Goal: Transaction & Acquisition: Purchase product/service

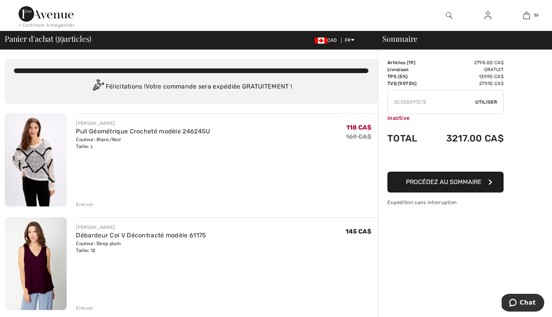
click at [491, 181] on icon "button" at bounding box center [490, 182] width 4 height 6
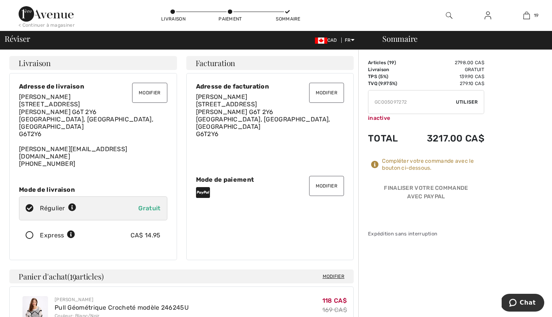
click at [322, 177] on button "Modifier" at bounding box center [326, 186] width 35 height 20
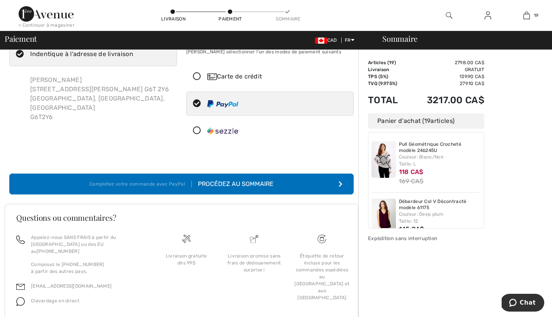
click at [197, 76] on icon at bounding box center [197, 77] width 21 height 8
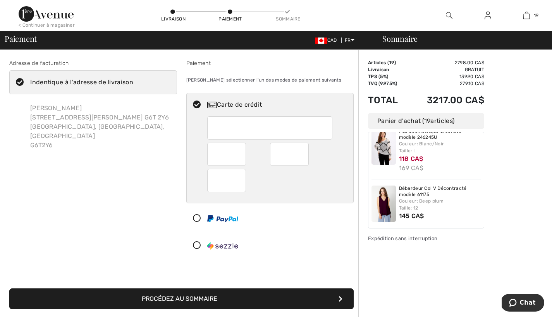
click at [197, 65] on div "Paiement" at bounding box center [270, 63] width 168 height 8
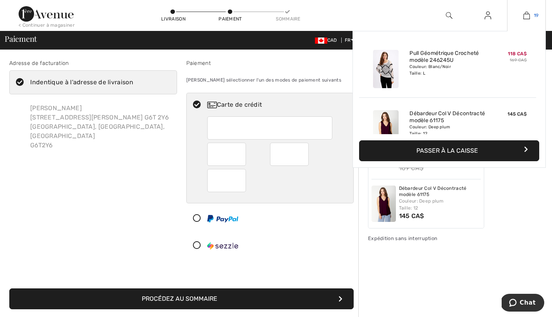
click at [528, 16] on img at bounding box center [526, 15] width 7 height 9
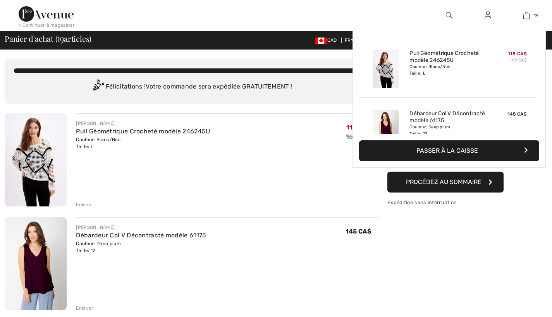
checkbox input "true"
click at [529, 14] on img at bounding box center [526, 15] width 7 height 9
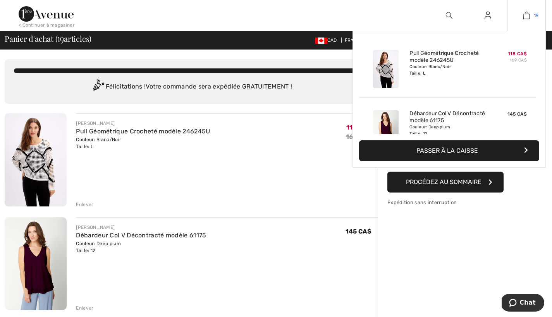
click at [529, 14] on img at bounding box center [526, 15] width 7 height 9
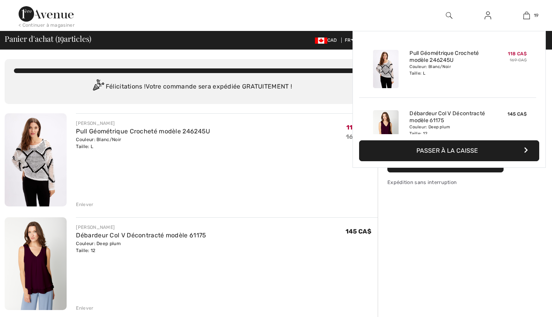
checkbox input "true"
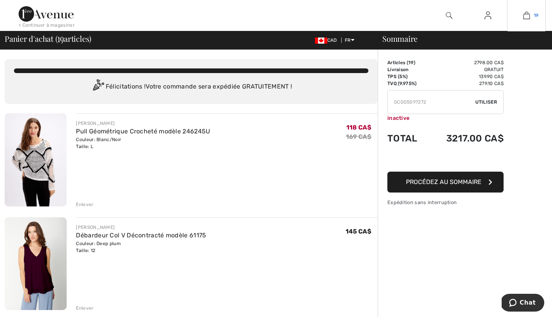
click at [536, 15] on span "19" at bounding box center [535, 15] width 5 height 7
click at [488, 182] on button "Procédez au sommaire" at bounding box center [445, 182] width 116 height 21
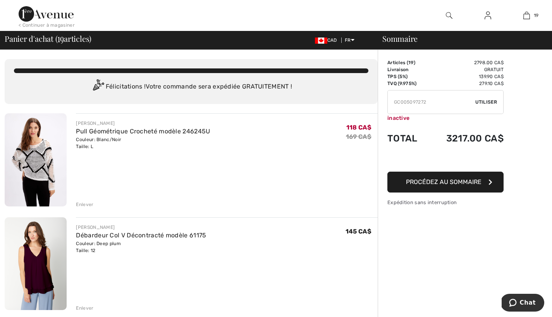
click at [488, 180] on button "Procédez au sommaire" at bounding box center [445, 182] width 116 height 21
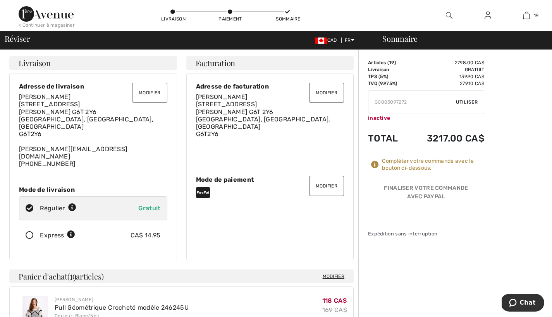
click at [328, 178] on button "Modifier" at bounding box center [326, 186] width 35 height 20
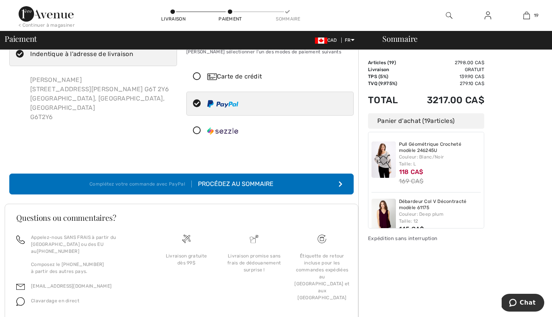
click at [197, 75] on icon at bounding box center [197, 77] width 21 height 8
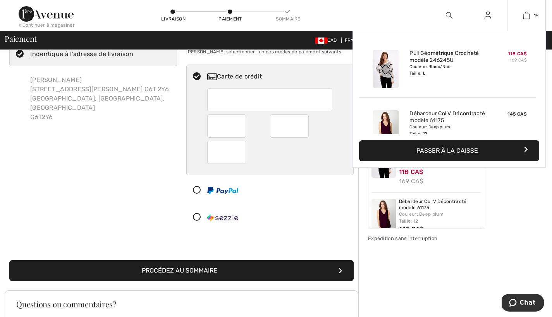
click at [529, 148] on button "Passer à la caisse" at bounding box center [449, 150] width 180 height 21
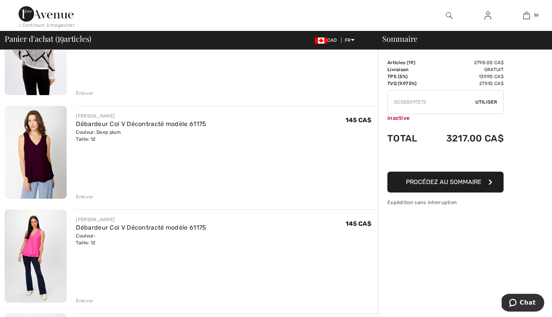
scroll to position [112, 0]
click at [488, 181] on icon "button" at bounding box center [490, 182] width 4 height 6
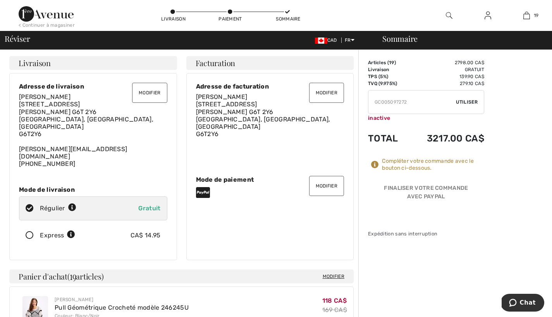
click at [326, 176] on button "Modifier" at bounding box center [326, 186] width 35 height 20
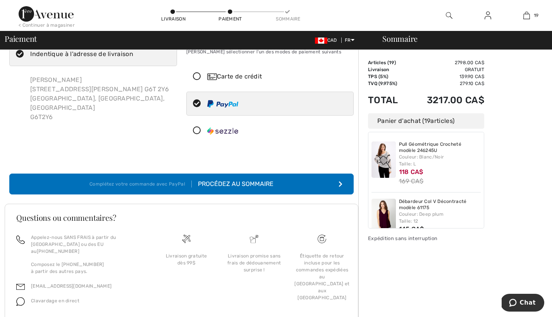
click at [197, 76] on icon at bounding box center [197, 77] width 21 height 8
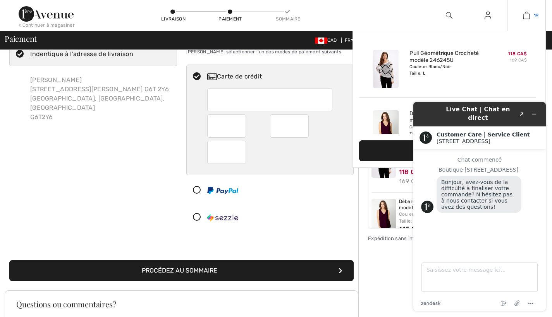
click at [528, 14] on img at bounding box center [526, 15] width 7 height 9
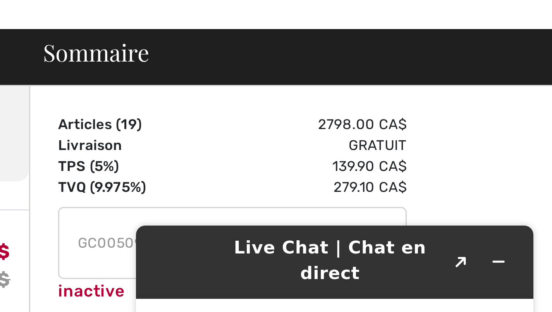
scroll to position [22, 0]
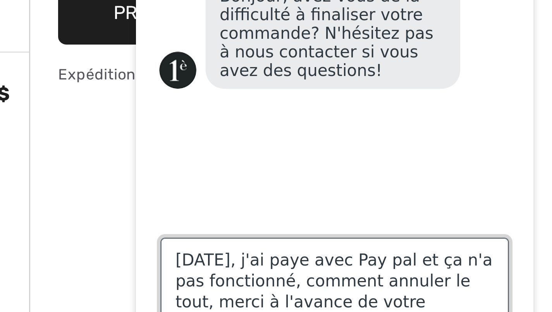
type textarea "[DATE], j'ai paye avec Pay pal et ça n'a pas fonctionné, comment annuler le tou…"
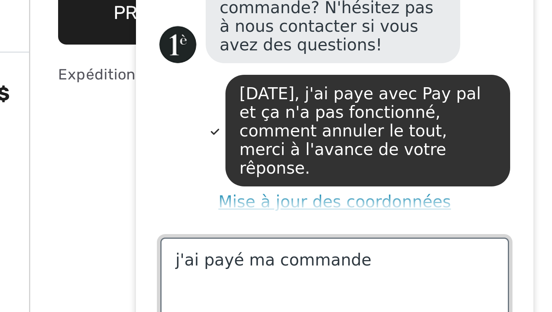
scroll to position [63, 0]
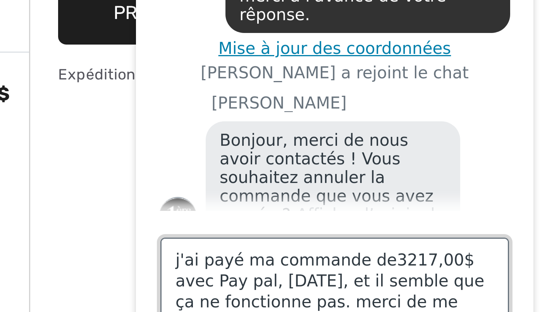
type textarea "j'ai payé ma commande de3217,00$ avec Pay pal, [DATE], et il semble que ça ne f…"
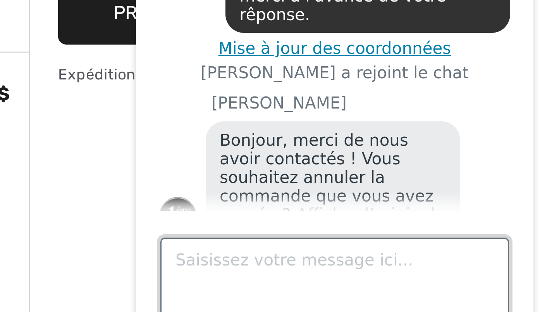
scroll to position [137, 0]
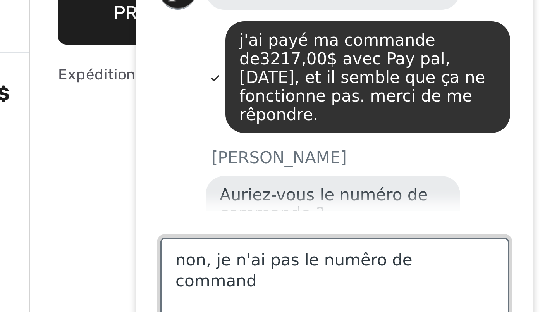
type textarea "non, je n'ai pas le numêro de commande"
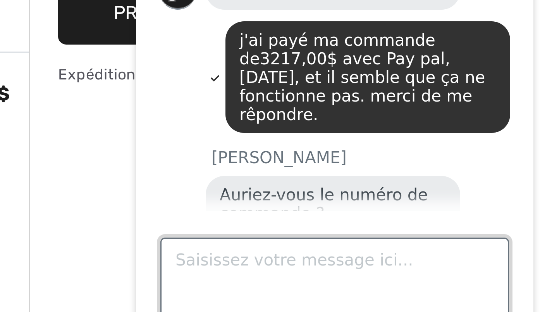
scroll to position [160, 0]
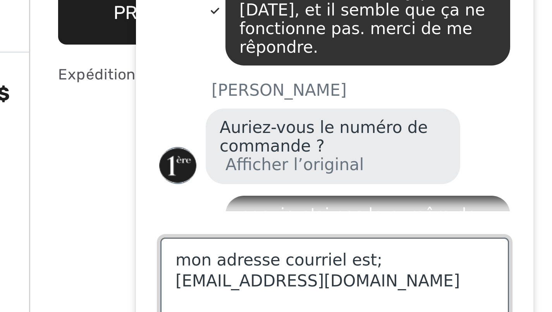
type textarea "mon adresse courriel est; [EMAIL_ADDRESS][DOMAIN_NAME]"
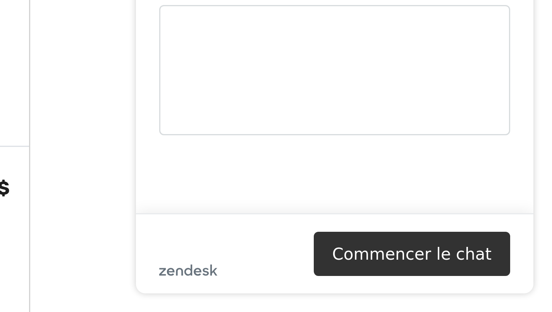
scroll to position [1004, 0]
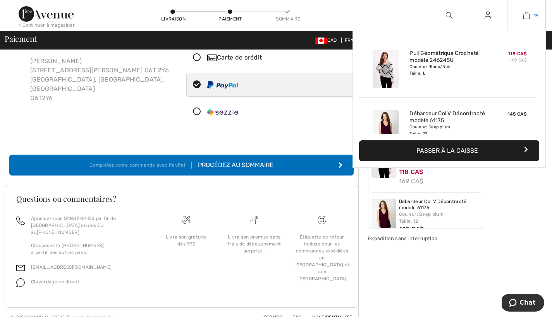
click at [526, 14] on img at bounding box center [526, 15] width 7 height 9
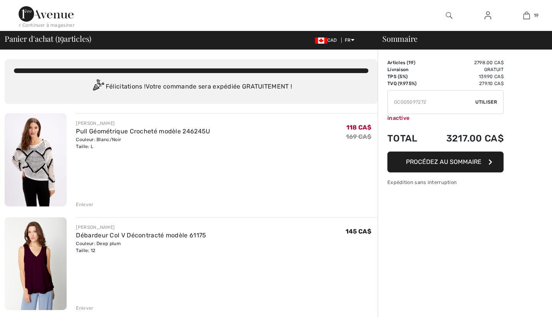
checkbox input "true"
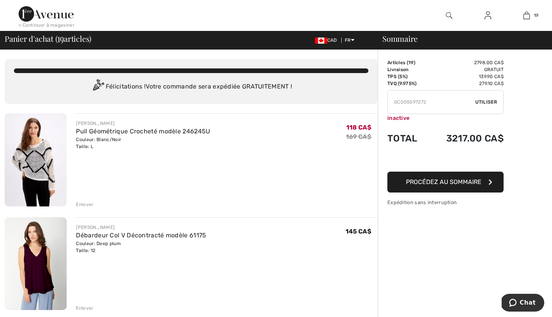
click at [491, 182] on icon "button" at bounding box center [490, 182] width 4 height 6
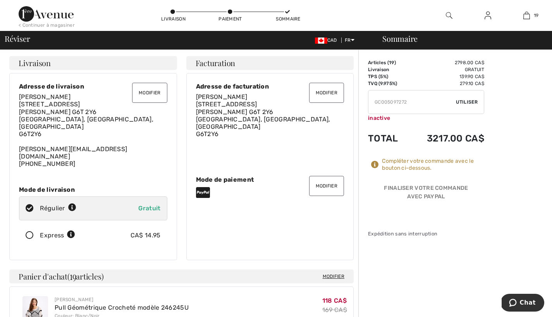
click at [522, 303] on span "Chat" at bounding box center [527, 303] width 16 height 7
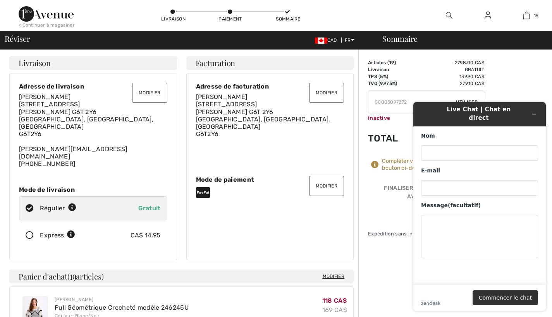
scroll to position [1, 0]
click at [536, 109] on button "Réduire le widget" at bounding box center [534, 114] width 12 height 11
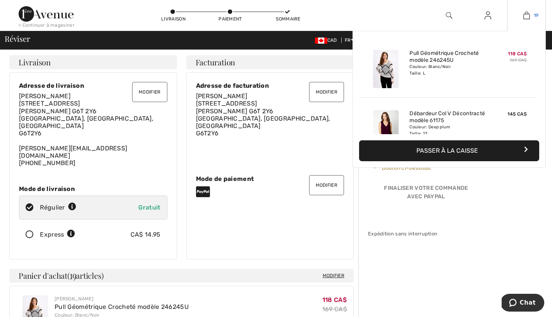
click at [531, 15] on link "19" at bounding box center [526, 15] width 38 height 9
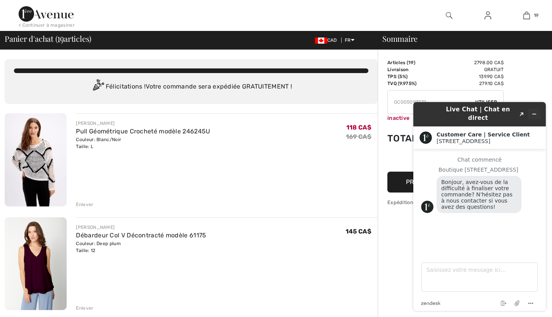
click at [537, 109] on button "Réduire le widget" at bounding box center [534, 114] width 12 height 11
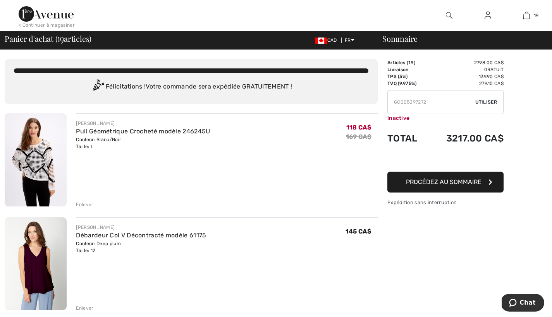
click at [490, 179] on button "Procédez au sommaire" at bounding box center [445, 182] width 116 height 21
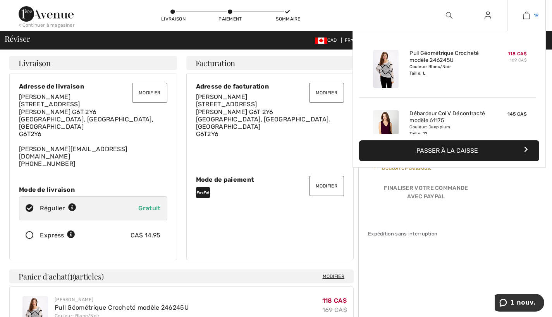
click at [528, 15] on img at bounding box center [526, 15] width 7 height 9
click at [534, 14] on span "19" at bounding box center [535, 15] width 5 height 7
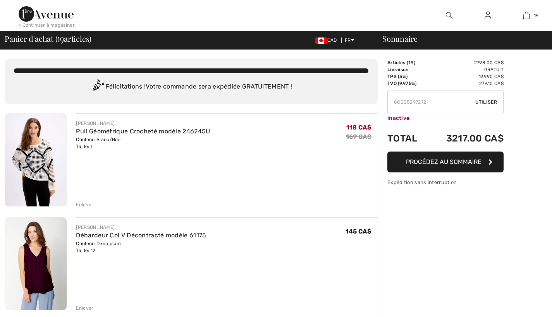
checkbox input "true"
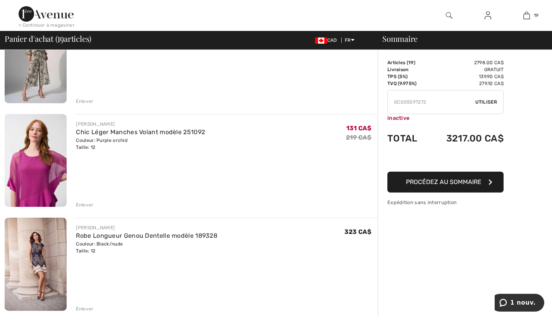
scroll to position [1560, 0]
click at [88, 308] on div "Enlever" at bounding box center [84, 308] width 17 height 7
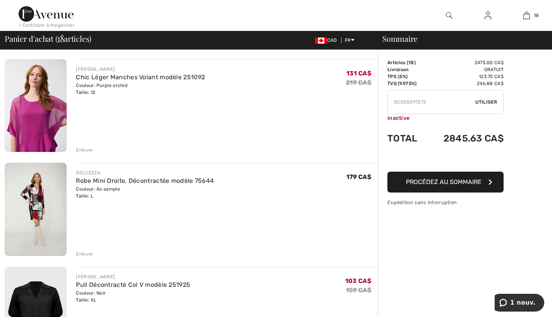
scroll to position [1614, 0]
click at [480, 103] on span "Utiliser" at bounding box center [486, 102] width 22 height 7
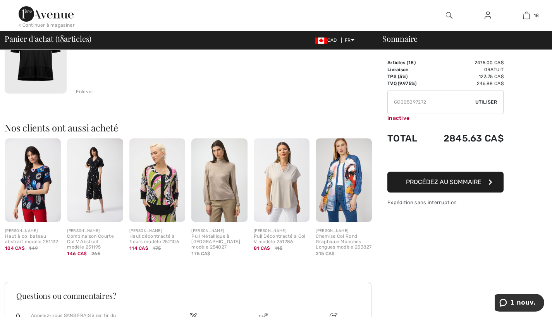
scroll to position [1882, 0]
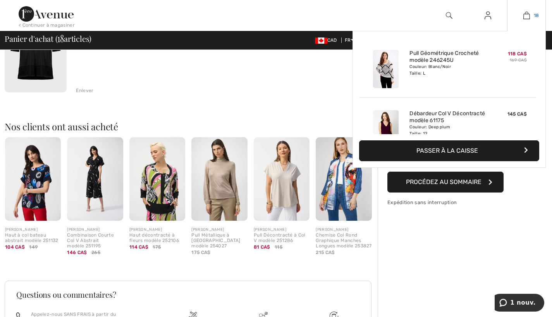
click at [529, 15] on img at bounding box center [526, 15] width 7 height 9
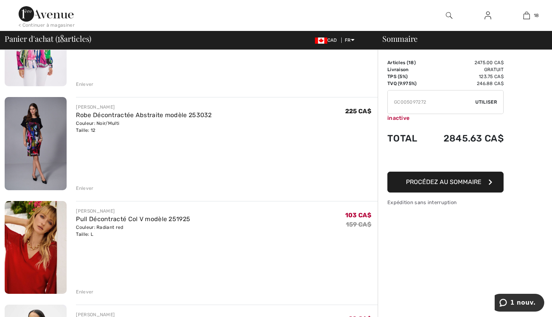
scroll to position [434, 0]
